Goal: Task Accomplishment & Management: Use online tool/utility

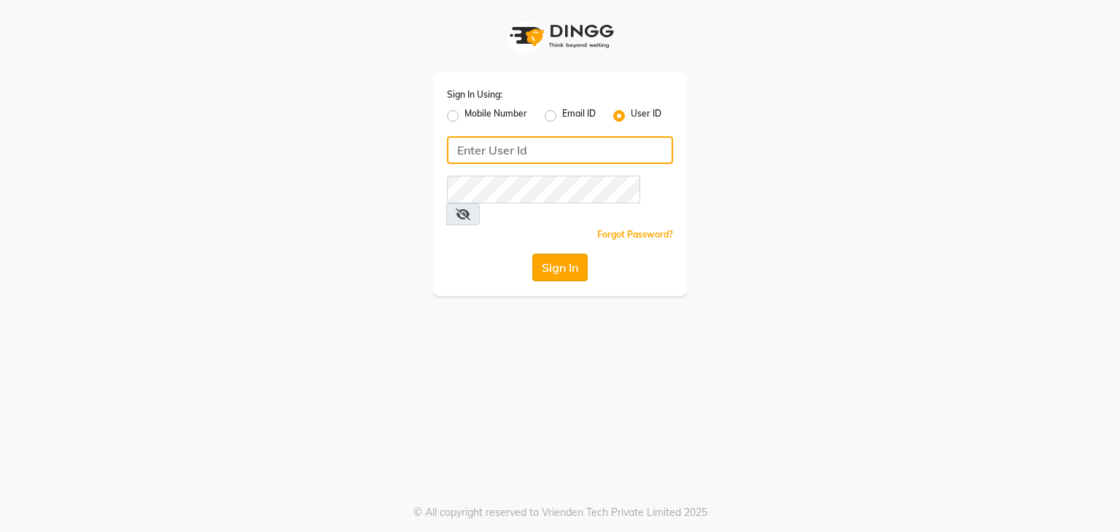
type input "[EMAIL_ADDRESS][DOMAIN_NAME]"
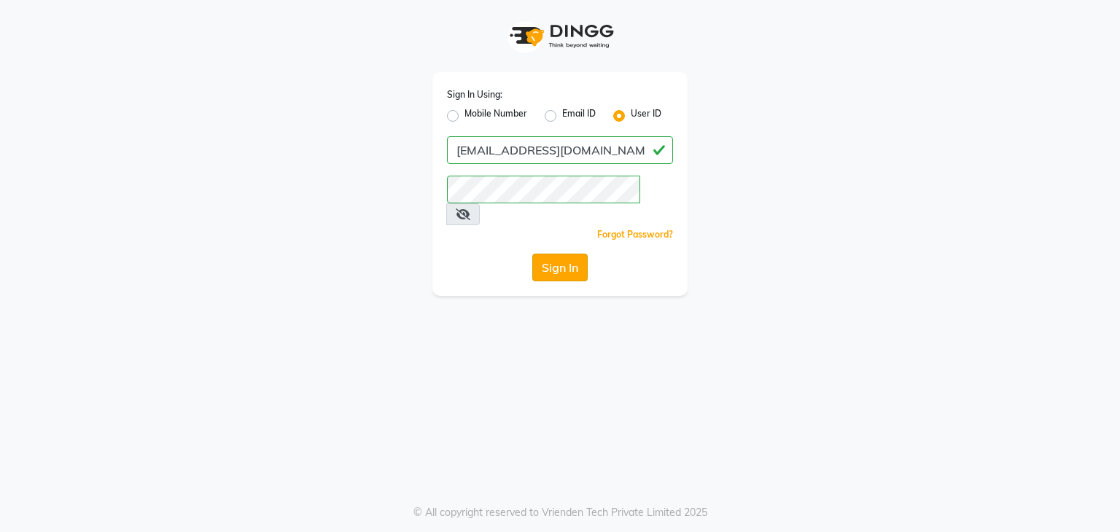
click at [542, 254] on button "Sign In" at bounding box center [559, 268] width 55 height 28
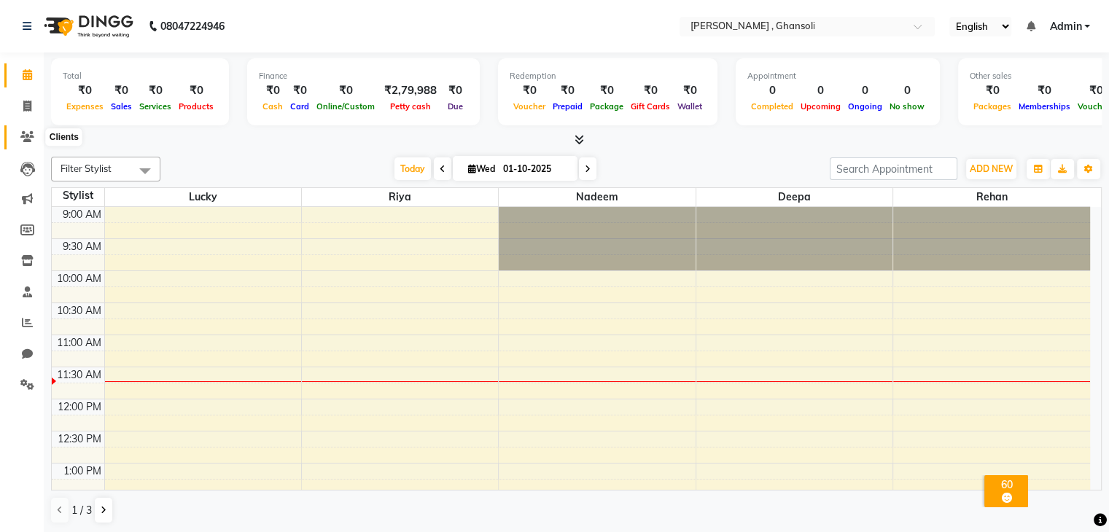
click at [32, 138] on icon at bounding box center [27, 136] width 14 height 11
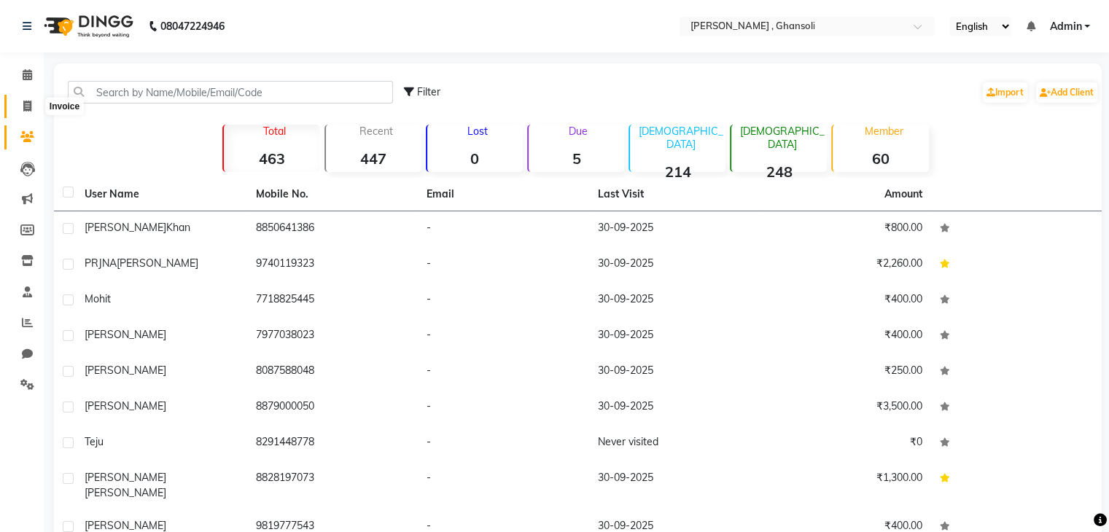
click at [23, 108] on icon at bounding box center [27, 106] width 8 height 11
select select "8446"
select select "service"
